Goal: Task Accomplishment & Management: Use online tool/utility

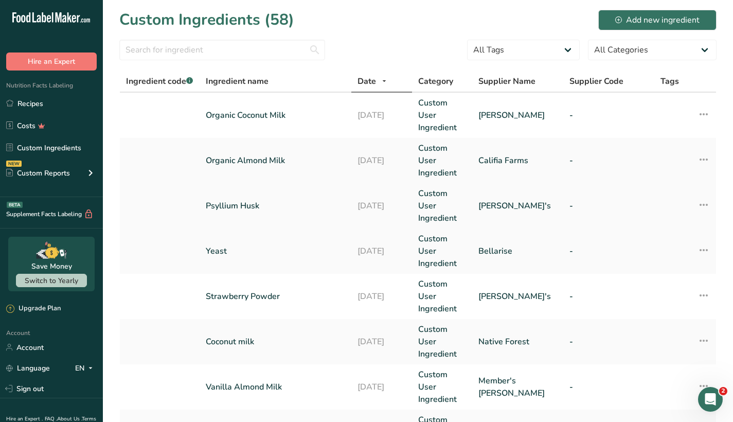
scroll to position [13, 0]
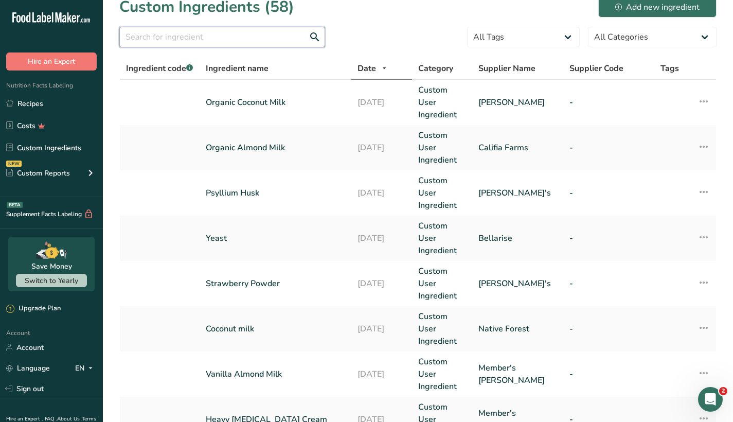
click at [271, 33] on input "text" at bounding box center [222, 37] width 206 height 21
type input "sprinkles"
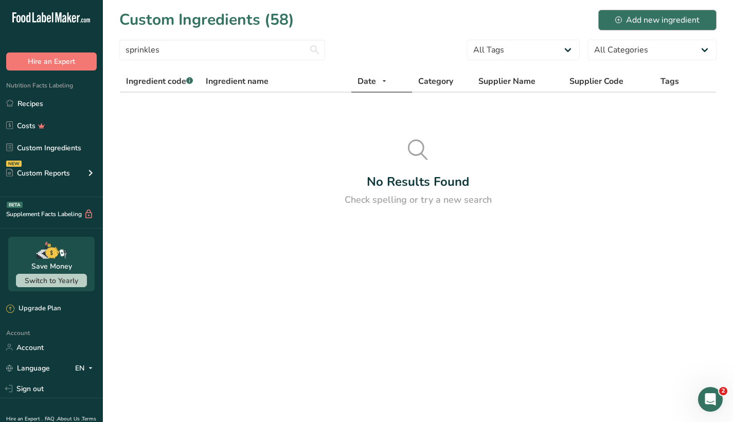
click at [666, 15] on div "Add new ingredient" at bounding box center [657, 20] width 84 height 12
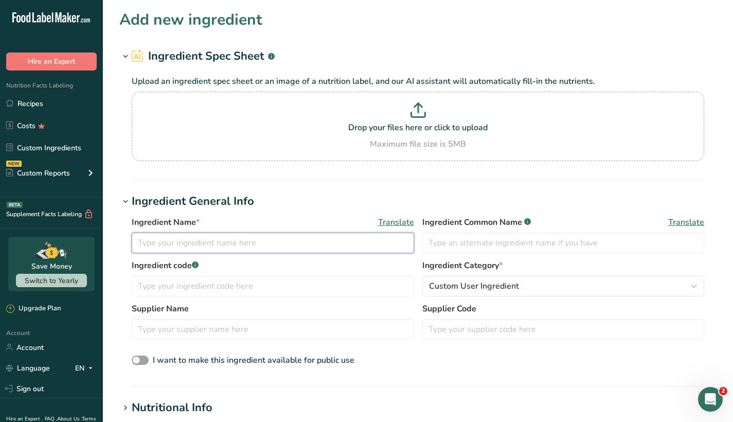
click at [208, 250] on input "text" at bounding box center [273, 243] width 282 height 21
type input "Rainbow Sprinkles"
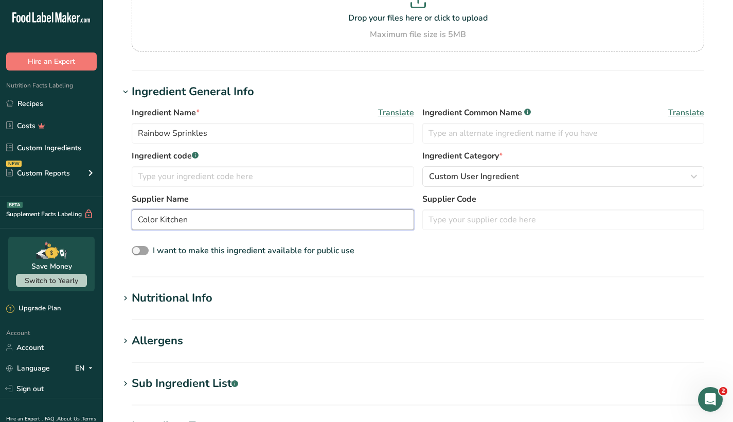
scroll to position [180, 0]
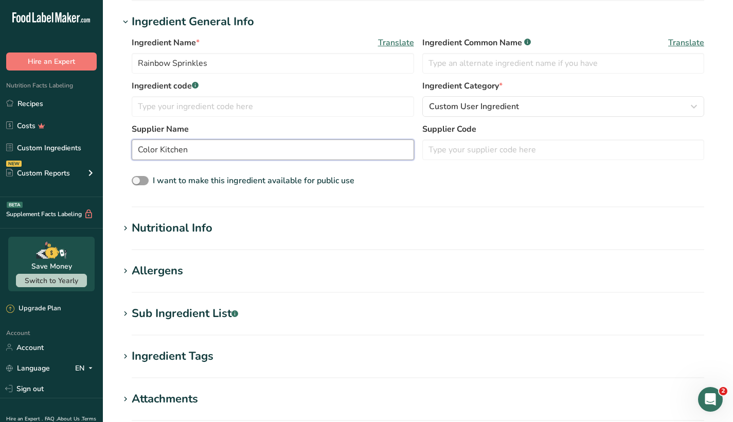
type input "Color Kitchen"
click at [190, 271] on h1 "Allergens" at bounding box center [417, 270] width 597 height 17
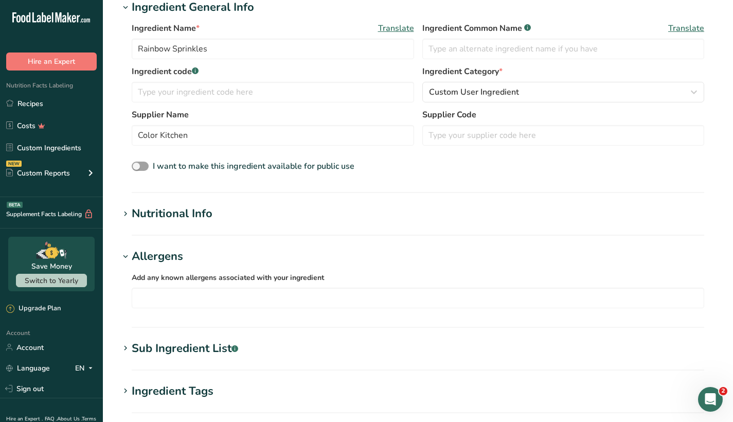
scroll to position [272, 0]
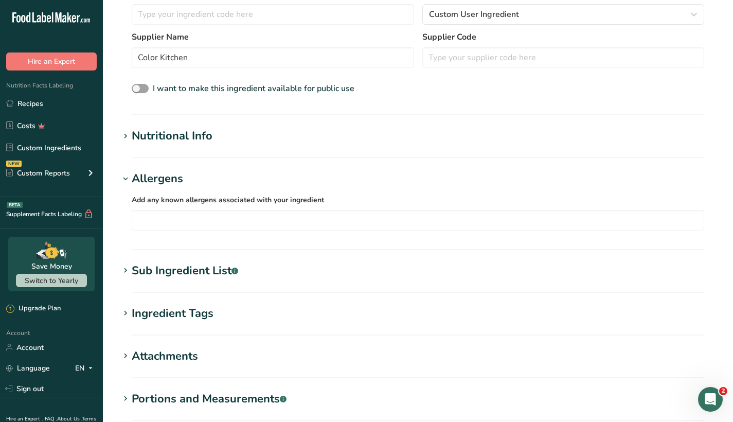
click at [176, 269] on div "Sub Ingredient List .a-a{fill:#347362;}.b-a{fill:#fff;}" at bounding box center [185, 270] width 107 height 17
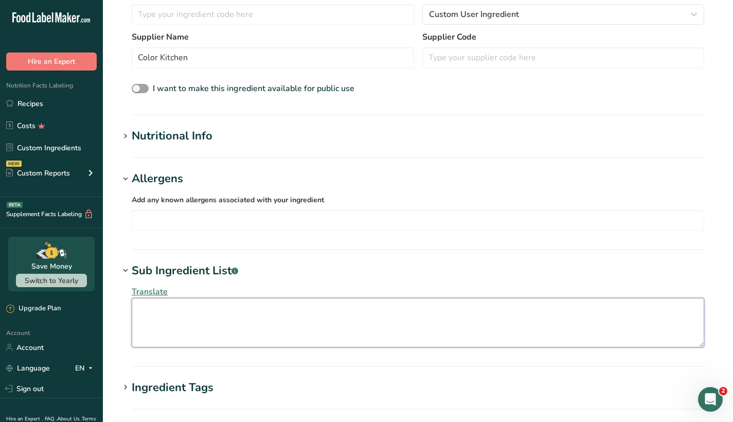
paste textarea "RAINBOW SPRINKLES: sugar, corn starch, palm oil*, palm kernel oil, sunflower [M…"
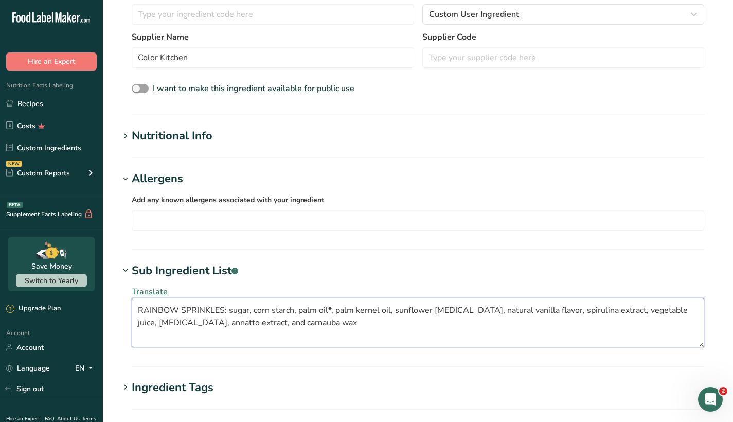
drag, startPoint x: 228, startPoint y: 311, endPoint x: 150, endPoint y: 302, distance: 78.3
click at [150, 302] on textarea "RAINBOW SPRINKLES: sugar, corn starch, palm oil*, palm kernel oil, sunflower [M…" at bounding box center [418, 322] width 573 height 49
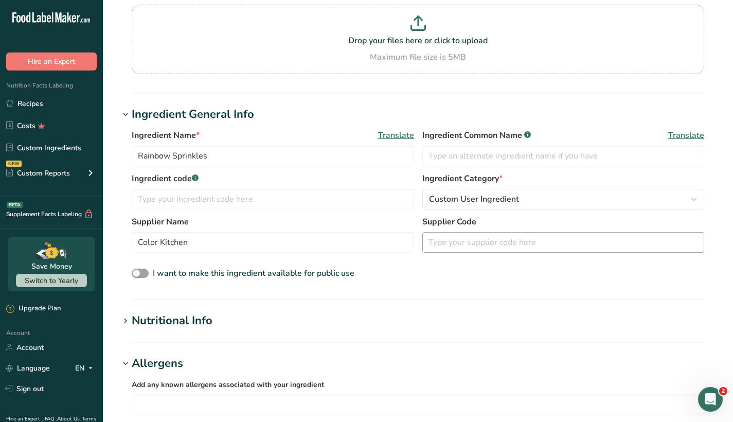
scroll to position [8, 0]
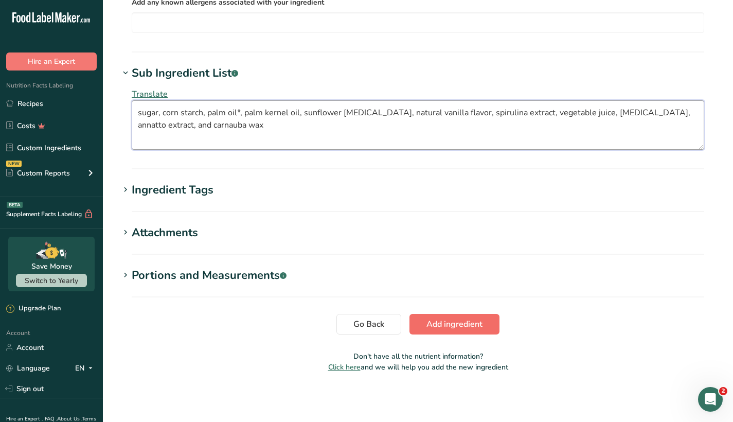
type textarea "sugar, corn starch, palm oil*, palm kernel oil, sunflower [MEDICAL_DATA], natur…"
click at [442, 324] on span "Add ingredient" at bounding box center [455, 324] width 56 height 12
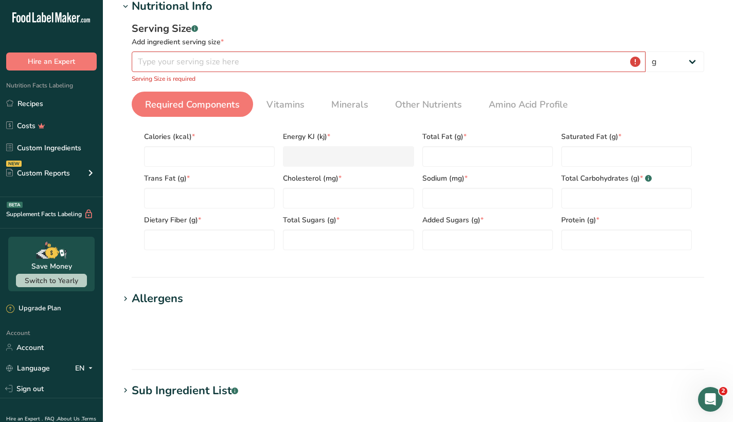
scroll to position [329, 0]
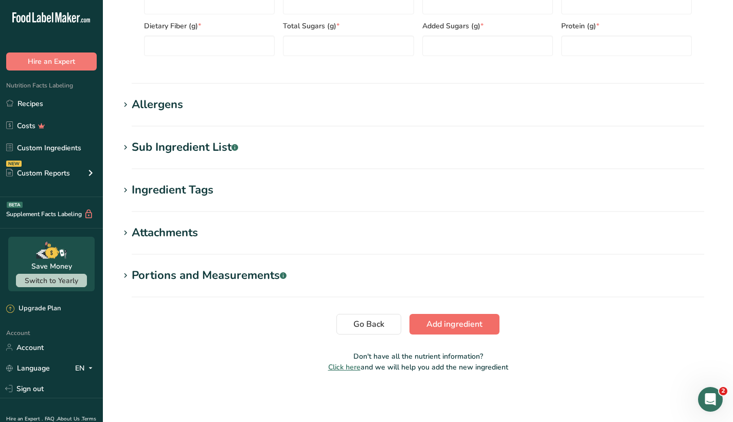
click at [462, 321] on span "Add ingredient" at bounding box center [455, 324] width 56 height 12
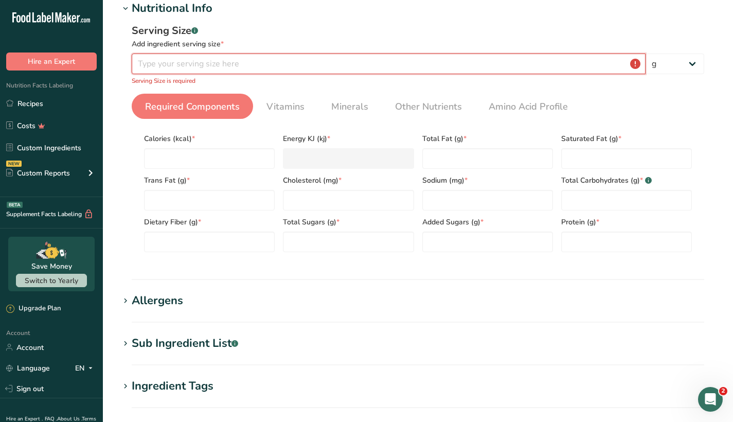
click at [313, 67] on input "number" at bounding box center [389, 64] width 514 height 21
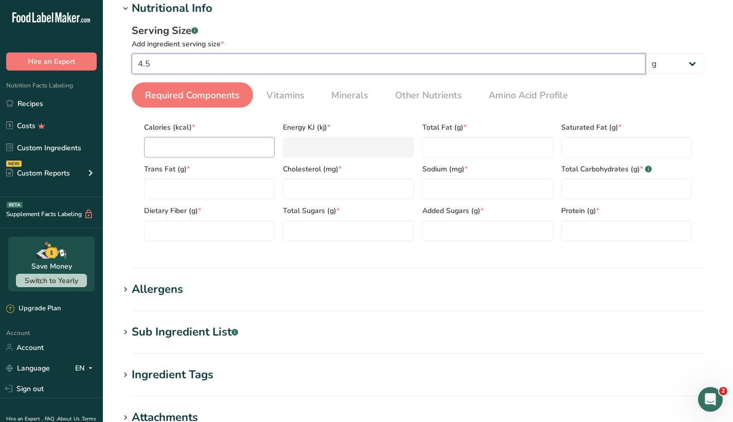
type input "4.5"
click at [236, 149] on input "number" at bounding box center [209, 147] width 131 height 21
type input "2"
type KJ "8.4"
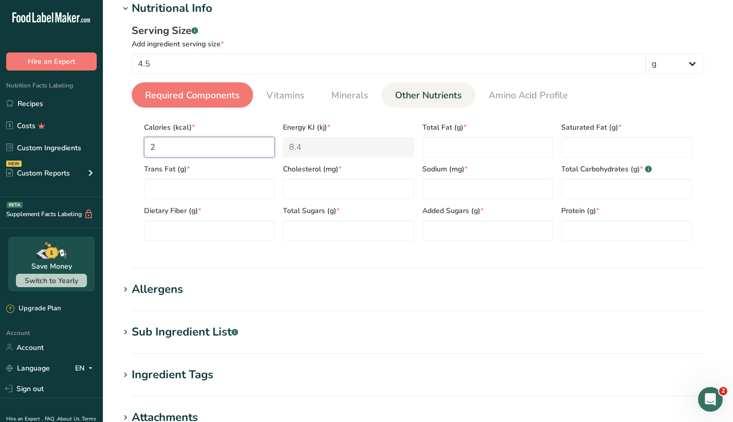
type input "20"
type KJ "83.7"
type input "20"
click at [459, 142] on Fat "number" at bounding box center [487, 147] width 131 height 21
type Fat "1"
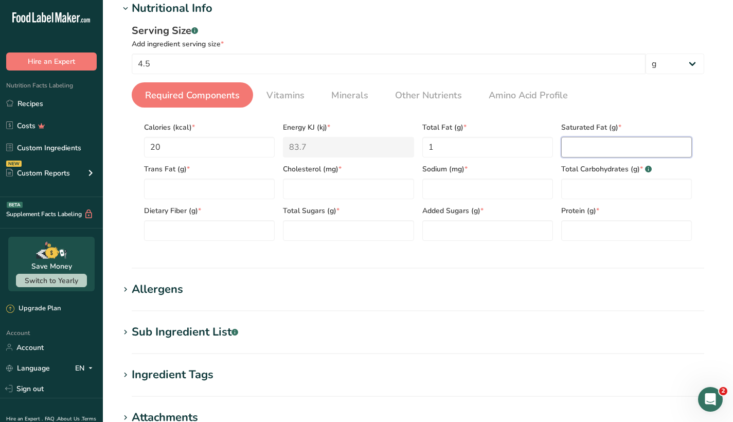
click at [592, 145] on Fat "number" at bounding box center [626, 147] width 131 height 21
type Fat "1"
type Fat "0"
type input "0"
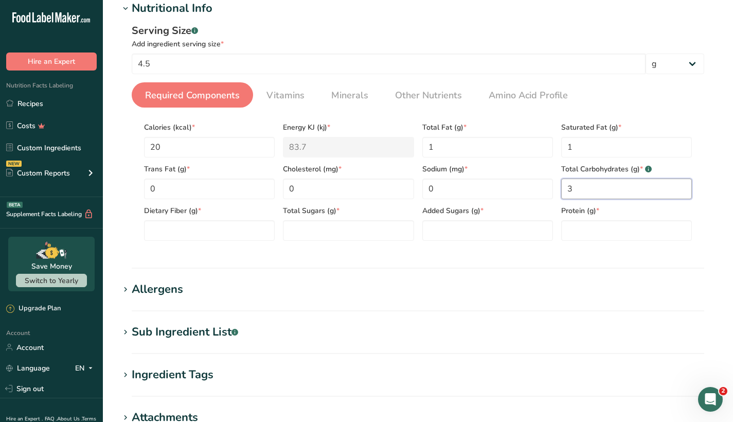
type Carbohydrates "3"
type Fiber "0"
type Sugars "2"
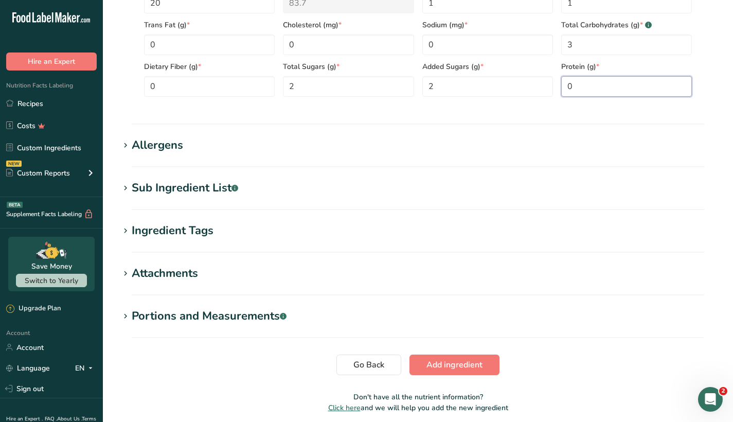
scroll to position [318, 0]
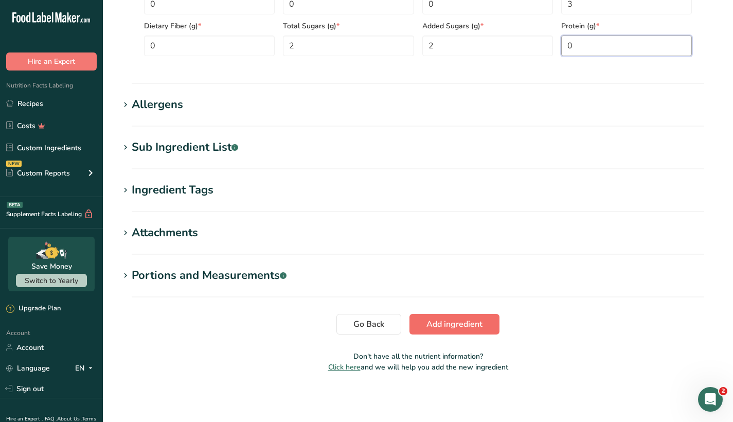
type input "0"
click at [454, 321] on span "Add ingredient" at bounding box center [455, 324] width 56 height 12
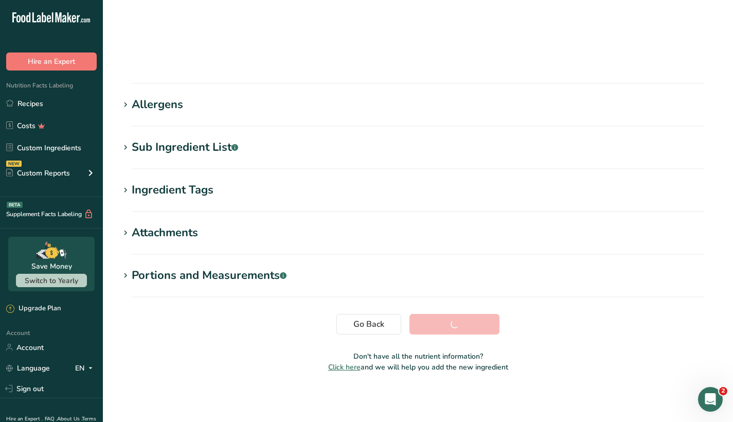
scroll to position [80, 0]
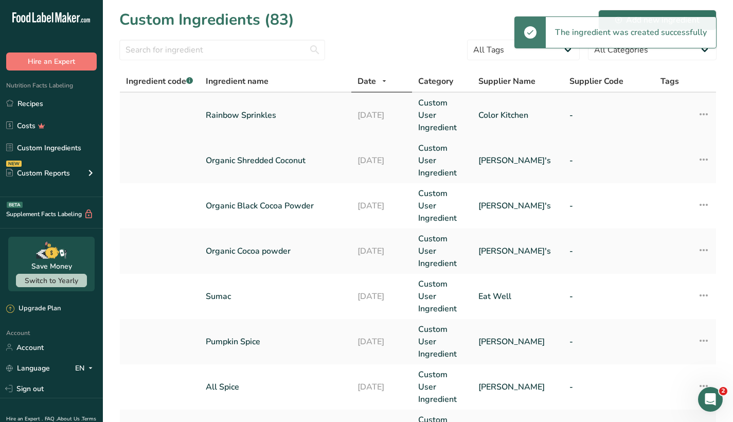
click at [707, 115] on icon at bounding box center [704, 114] width 12 height 19
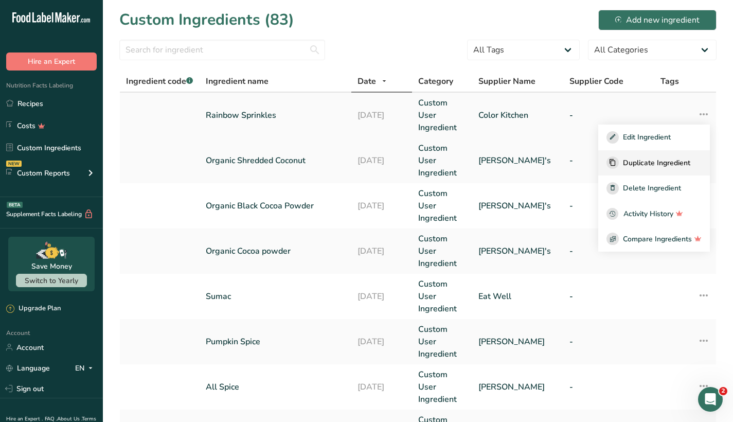
click at [683, 158] on span "Duplicate Ingredient" at bounding box center [656, 162] width 67 height 11
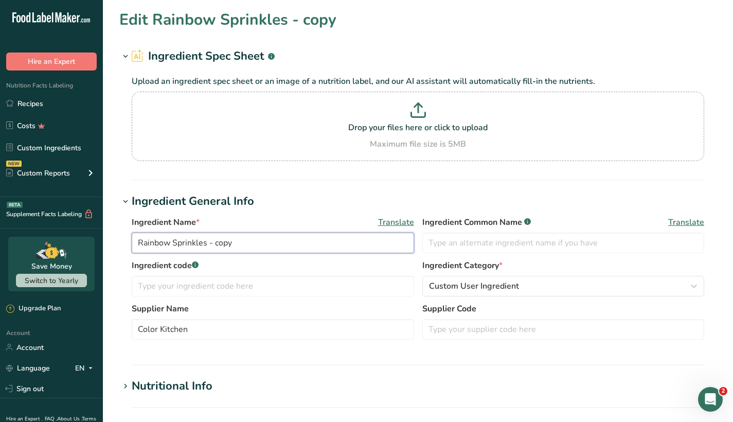
drag, startPoint x: 242, startPoint y: 245, endPoint x: 207, endPoint y: 246, distance: 35.0
click at [207, 246] on input "Rainbow Sprinkles - copy" at bounding box center [273, 243] width 282 height 21
click at [155, 243] on input "Rainbow Sprinkles" at bounding box center [273, 243] width 282 height 21
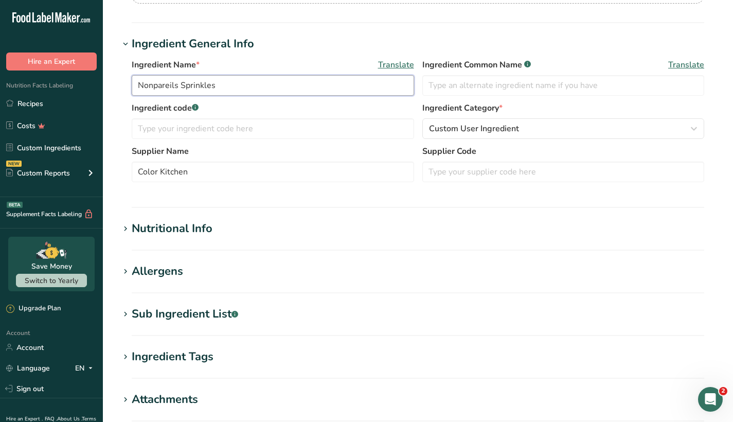
scroll to position [179, 0]
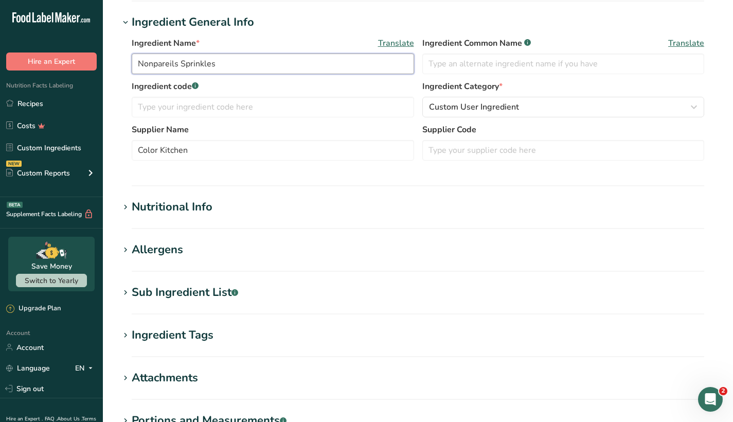
type input "Nonpareils Sprinkles"
click at [127, 205] on icon at bounding box center [125, 207] width 9 height 14
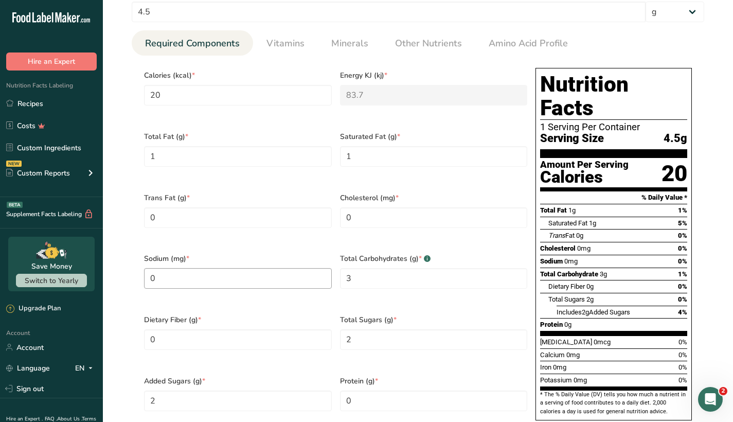
scroll to position [445, 0]
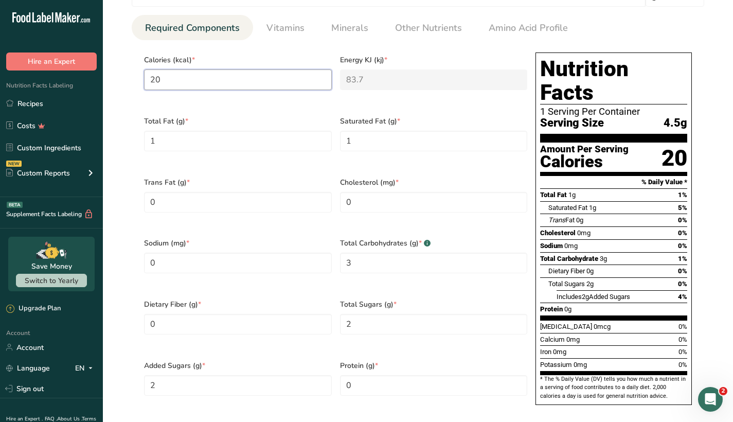
drag, startPoint x: 194, startPoint y: 82, endPoint x: 127, endPoint y: 82, distance: 67.9
click at [127, 82] on div "Serving Size .a-a{fill:#347362;}.b-a{fill:#fff;} Add ingredient serving size * …" at bounding box center [417, 190] width 597 height 480
type input "1"
type KJ "4.2"
type input "15"
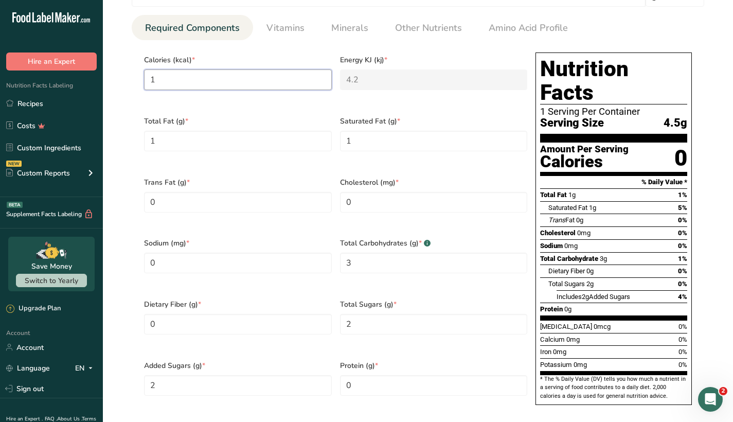
type KJ "62.8"
type input "15"
type Fat "0"
type Carbohydrates "4"
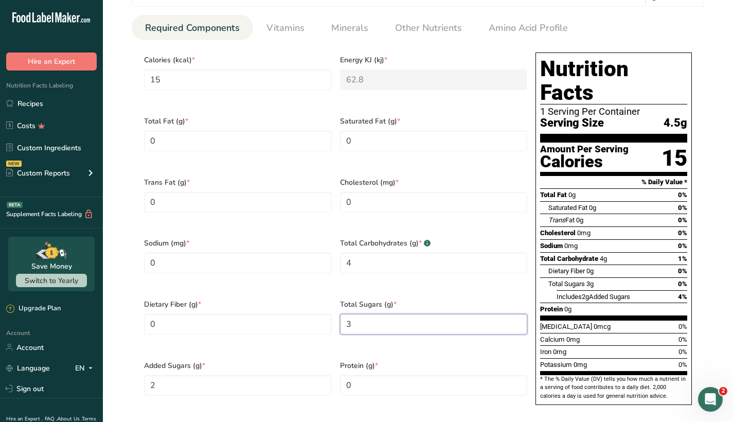
type Sugars "3"
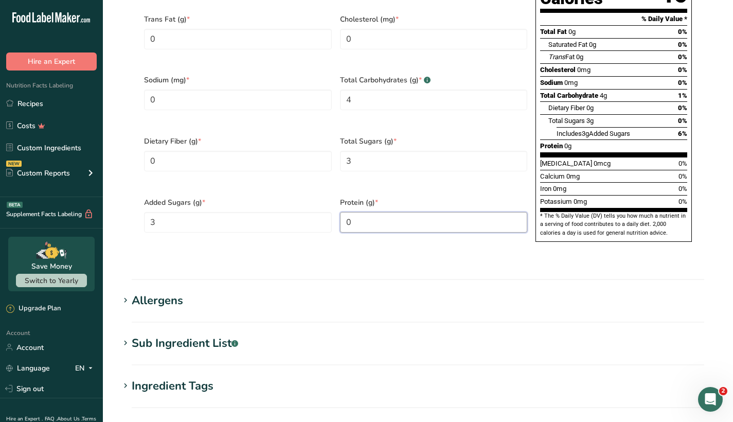
scroll to position [609, 0]
click at [129, 335] on icon at bounding box center [125, 342] width 9 height 14
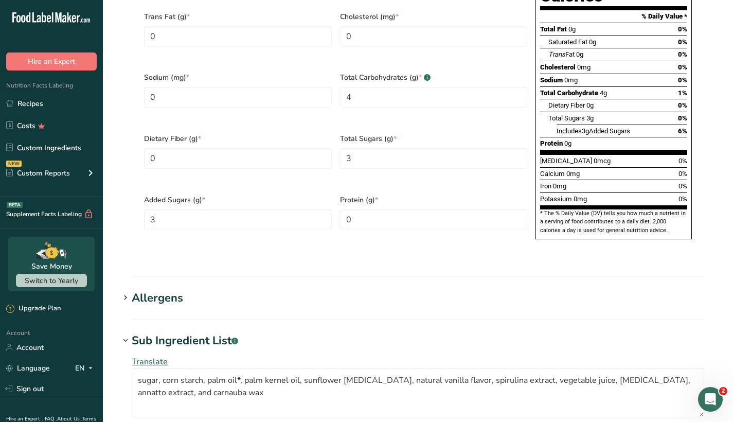
scroll to position [613, 0]
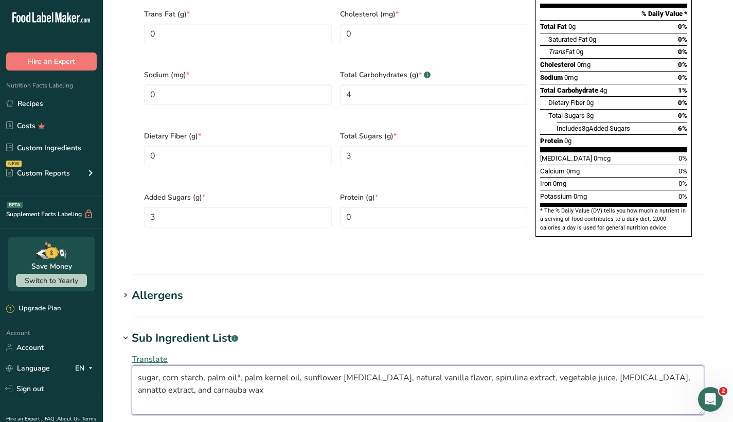
drag, startPoint x: 217, startPoint y: 362, endPoint x: 138, endPoint y: 338, distance: 82.5
click at [138, 365] on textarea "sugar, corn starch, palm oil*, palm kernel oil, sunflower [MEDICAL_DATA], natur…" at bounding box center [418, 389] width 573 height 49
paste textarea "vegetable juice, spirulina extract, [MEDICAL_DATA], turmeric, [MEDICAL_DATA]"
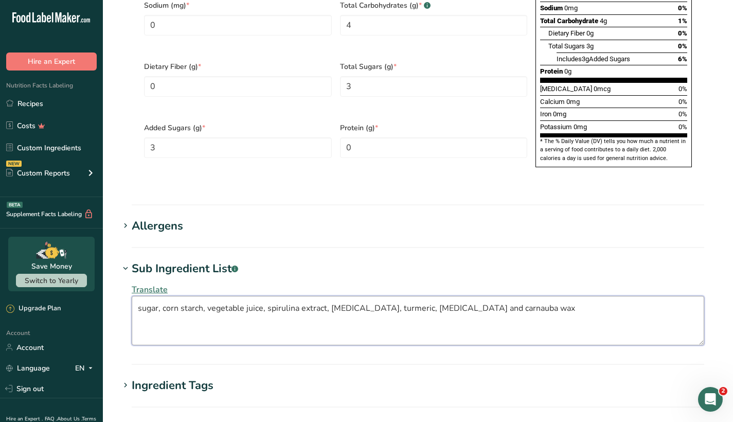
scroll to position [848, 0]
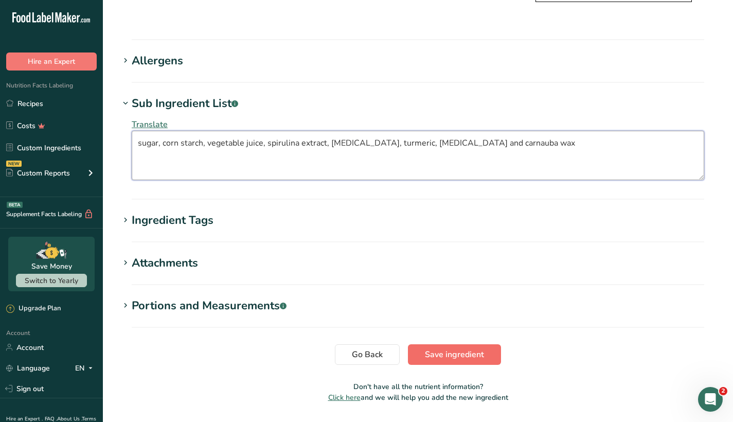
type textarea "sugar, corn starch, vegetable juice, spirulina extract, [MEDICAL_DATA], turmeri…"
click at [462, 348] on span "Save ingredient" at bounding box center [454, 354] width 59 height 12
